Goal: Task Accomplishment & Management: Manage account settings

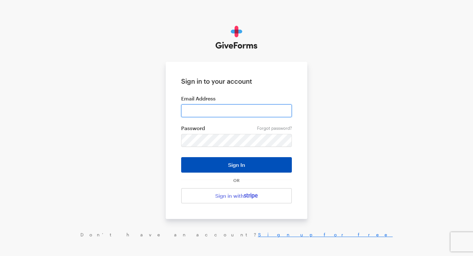
type input "services@utsu.ca"
click at [216, 162] on button "Sign In" at bounding box center [236, 164] width 111 height 15
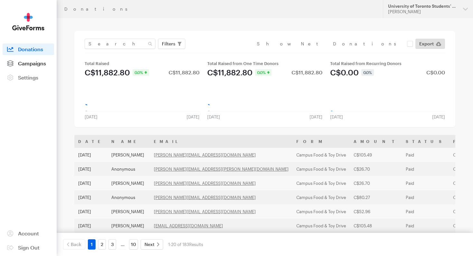
click at [24, 61] on span "Campaigns" at bounding box center [32, 63] width 28 height 6
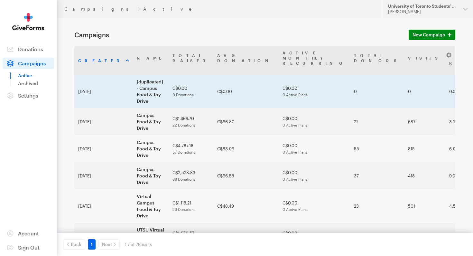
click at [133, 78] on td "[duplicated] - Campus Food & Toy Drive" at bounding box center [151, 91] width 36 height 33
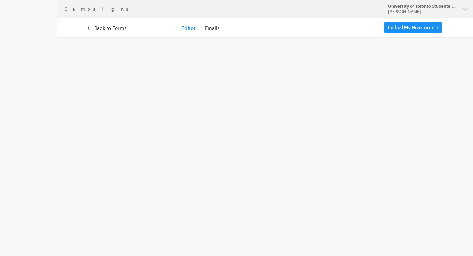
select select "usd"
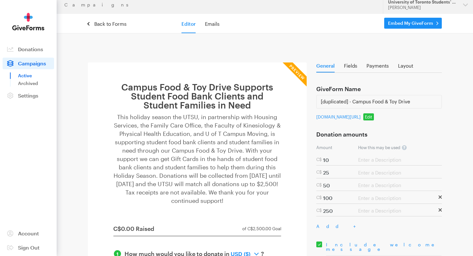
scroll to position [5, 0]
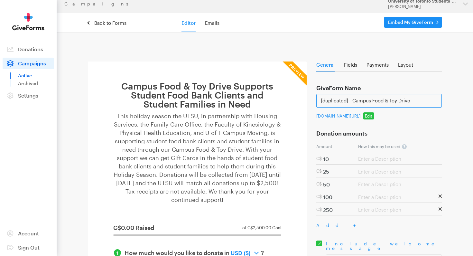
click at [353, 99] on input "[duplicated] - Campus Food & Toy Drive" at bounding box center [378, 101] width 125 height 14
type input "Campus Food & Toy Drive"
click at [117, 23] on link "Back to Forms" at bounding box center [107, 23] width 39 height 6
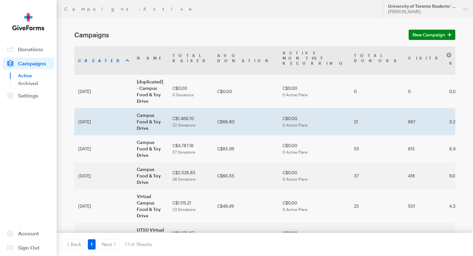
click at [133, 108] on td "Campus Food & Toy Drive" at bounding box center [151, 121] width 36 height 27
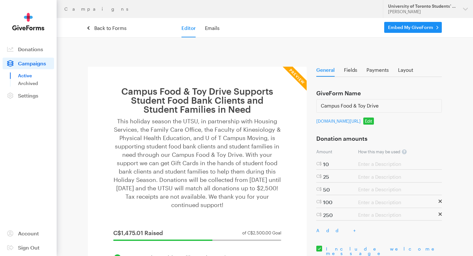
select select "usd"
click at [359, 124] on link "[DOMAIN_NAME][URL]" at bounding box center [338, 120] width 44 height 5
click at [367, 124] on link "Edit" at bounding box center [368, 120] width 11 height 7
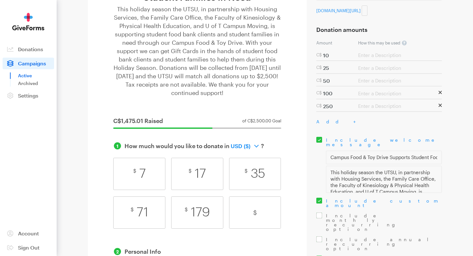
scroll to position [395, 0]
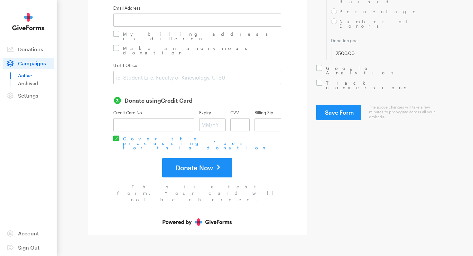
click at [348, 105] on button "Save Form" at bounding box center [338, 112] width 45 height 15
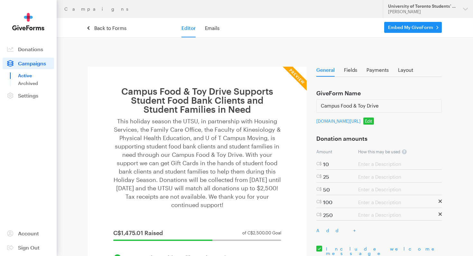
select select "usd"
click at [369, 124] on link "Edit" at bounding box center [368, 120] width 11 height 7
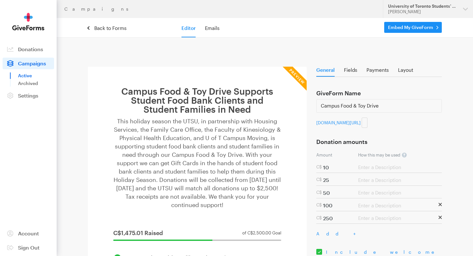
click at [362, 128] on input "virtual-campus-food-toy-drive" at bounding box center [365, 122] width 6 height 10
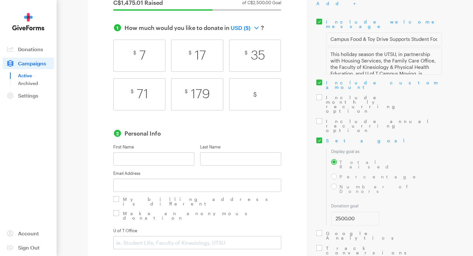
scroll to position [395, 0]
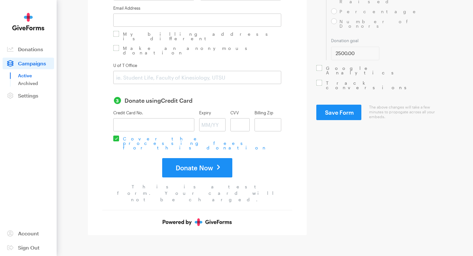
type input "1111111"
click at [343, 109] on span "Save Form" at bounding box center [339, 112] width 29 height 7
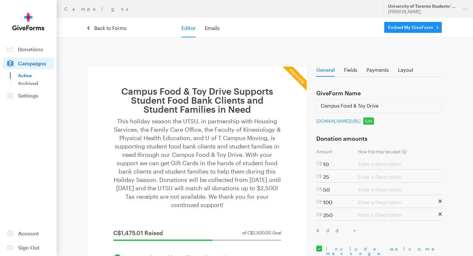
select select "usd"
click at [109, 26] on link "Back to Forms" at bounding box center [107, 28] width 39 height 6
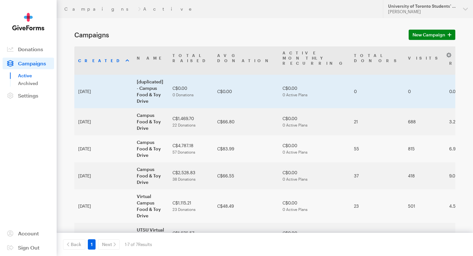
click at [134, 75] on td "[duplicated] - Campus Food & Toy Drive" at bounding box center [151, 91] width 36 height 33
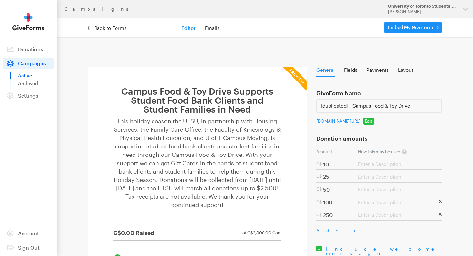
select select "usd"
click at [374, 124] on link "Edit" at bounding box center [368, 120] width 11 height 7
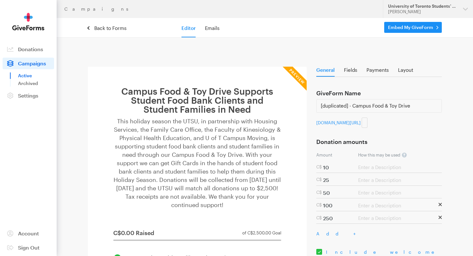
click at [362, 128] on input "virtual-campus-food-toy-drive-1" at bounding box center [365, 122] width 6 height 10
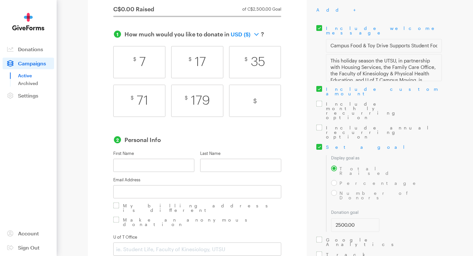
scroll to position [289, 0]
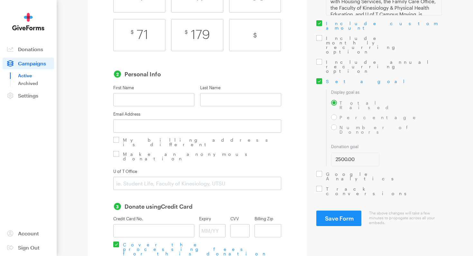
click at [343, 215] on span "Save Form" at bounding box center [339, 218] width 29 height 7
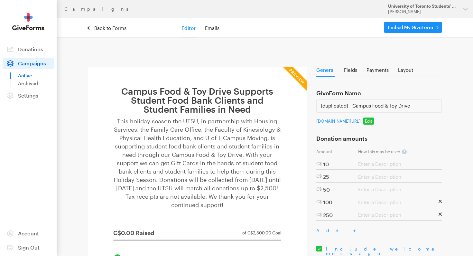
select select "usd"
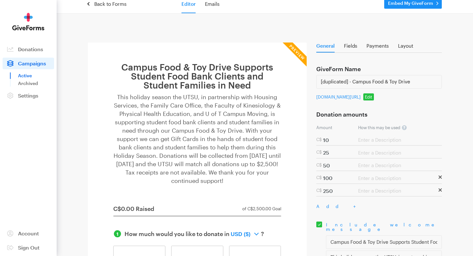
click at [217, 139] on p "This holiday season the UTSU, in partnership with Housing Services, the Family …" at bounding box center [197, 139] width 168 height 92
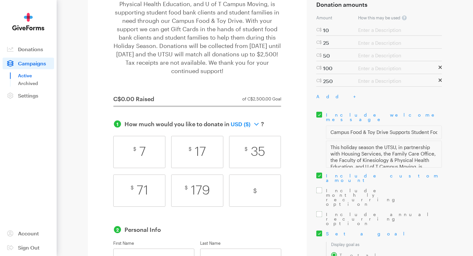
scroll to position [154, 0]
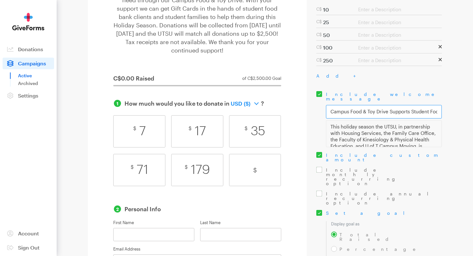
click at [399, 113] on input "Campus Food & Toy Drive Supports Student Food Bank Clients and Student Families…" at bounding box center [384, 112] width 116 height 14
click at [391, 130] on textarea "This holiday season the UTSU, in partnership with Housing Services, the Family …" at bounding box center [384, 133] width 116 height 27
drag, startPoint x: 356, startPoint y: 140, endPoint x: 341, endPoint y: 136, distance: 15.1
click at [341, 136] on textarea "This holiday season the UTSU, in partnership with Housing Services, the Family …" at bounding box center [384, 133] width 116 height 27
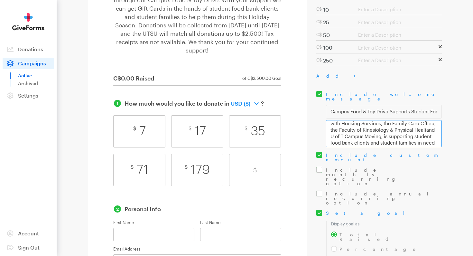
click at [331, 133] on textarea "This holiday season the UTSU, in partnership with Housing Services, the Family …" at bounding box center [384, 133] width 116 height 27
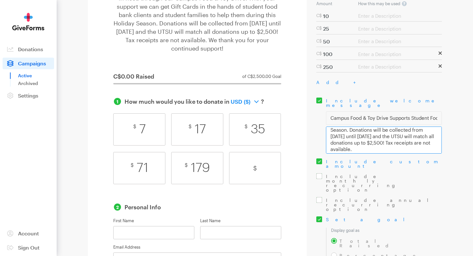
scroll to position [148, 0]
click at [399, 140] on textarea "This holiday season the UTSU, in partnership with Housing Services, the Family …" at bounding box center [384, 140] width 116 height 27
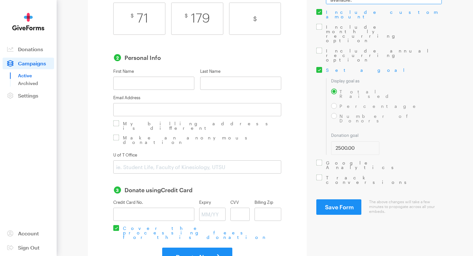
scroll to position [298, 0]
type textarea "This holiday season the UTSU, in partnership with Housing Services, the Family …"
click at [345, 203] on span "Save Form" at bounding box center [339, 206] width 29 height 7
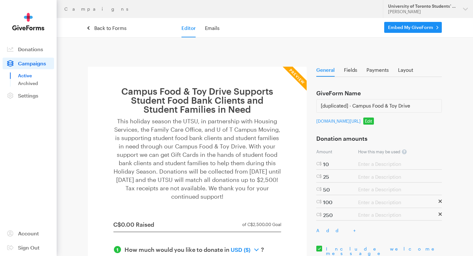
select select "usd"
click at [196, 149] on p "This holiday season the UTSU, in partnership with Housing Services, the Family …" at bounding box center [197, 159] width 168 height 84
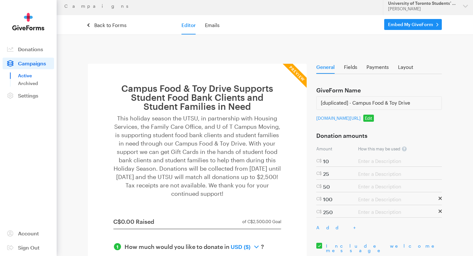
scroll to position [6, 0]
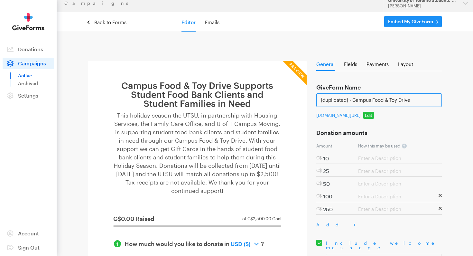
click at [354, 101] on input "[duplicated] - Campus Food & Toy Drive" at bounding box center [378, 100] width 125 height 14
click at [402, 105] on input "Campus Food & Toy Drive" at bounding box center [378, 100] width 125 height 14
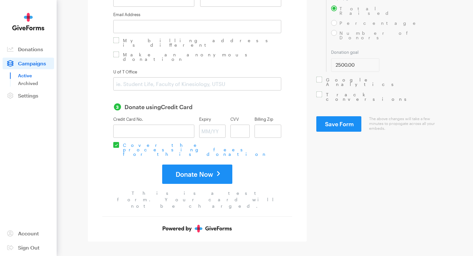
scroll to position [387, 0]
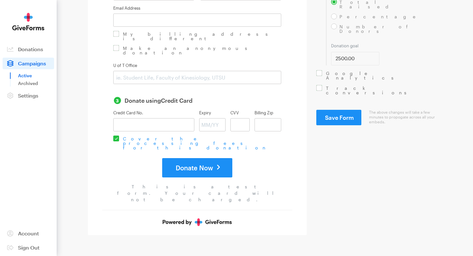
type input "Campus Food & Toy Drive"
click at [344, 114] on span "Save Form" at bounding box center [339, 117] width 29 height 7
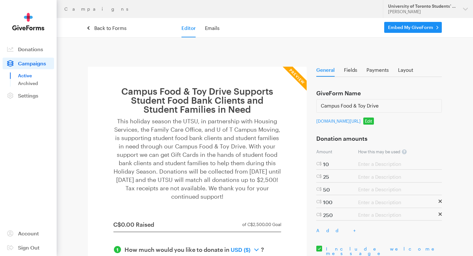
select select "usd"
click at [225, 100] on h1 "Campus Food & Toy Drive Supports Student Food Bank Clients and Student Families…" at bounding box center [197, 100] width 168 height 27
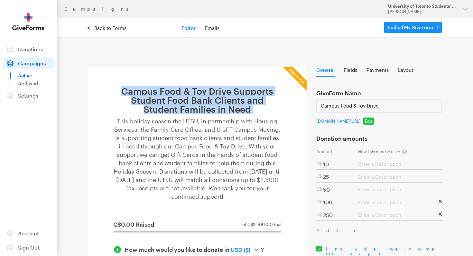
click at [225, 100] on h1 "Campus Food & Toy Drive Supports Student Food Bank Clients and Student Families…" at bounding box center [197, 100] width 168 height 27
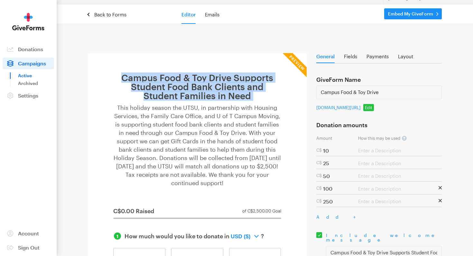
scroll to position [20, 0]
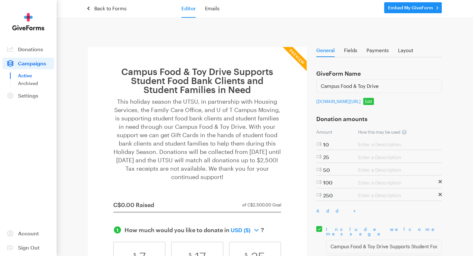
click at [196, 105] on p "This holiday season the UTSU, in partnership with Housing Services, the Family …" at bounding box center [197, 139] width 168 height 84
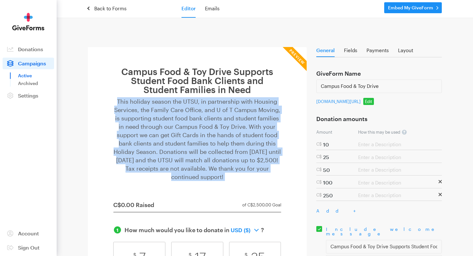
click at [196, 105] on p "This holiday season the UTSU, in partnership with Housing Services, the Family …" at bounding box center [197, 139] width 168 height 84
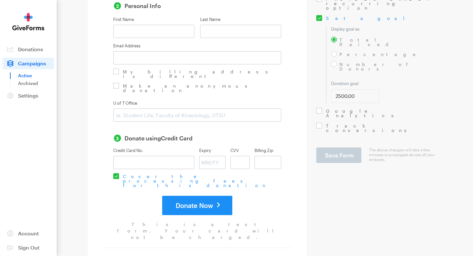
scroll to position [387, 0]
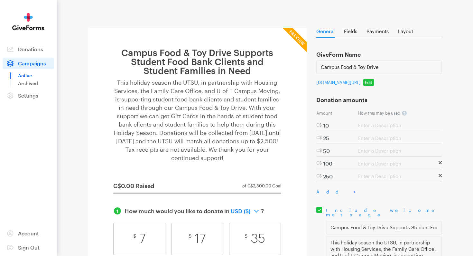
scroll to position [0, 0]
